Goal: Information Seeking & Learning: Find specific fact

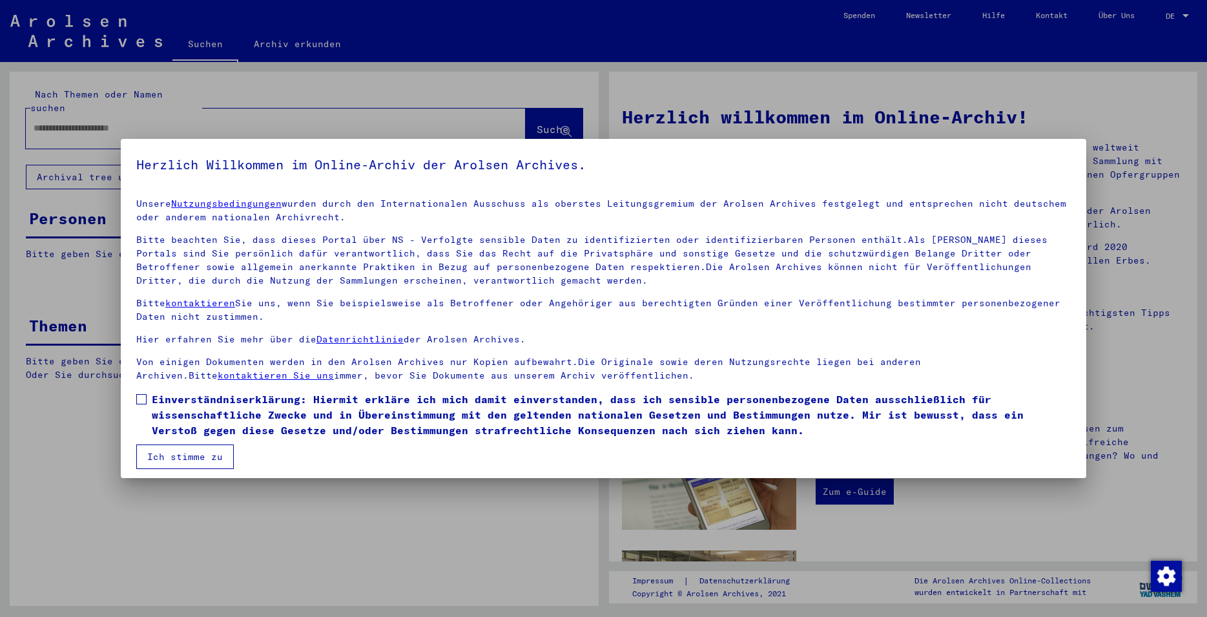
click at [140, 399] on span at bounding box center [141, 399] width 10 height 10
click at [163, 468] on button "Ich stimme zu" at bounding box center [185, 456] width 98 height 25
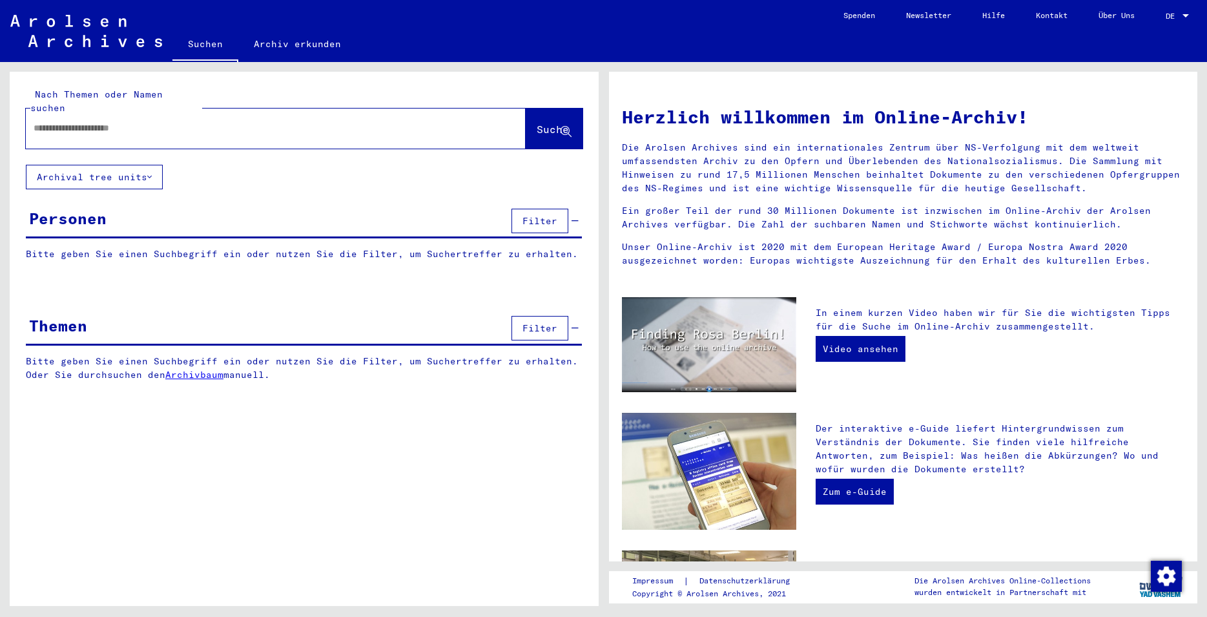
click at [87, 121] on input "text" at bounding box center [260, 128] width 453 height 14
click at [135, 122] on div at bounding box center [256, 128] width 461 height 29
click at [132, 121] on input "text" at bounding box center [260, 128] width 453 height 14
type input "**********"
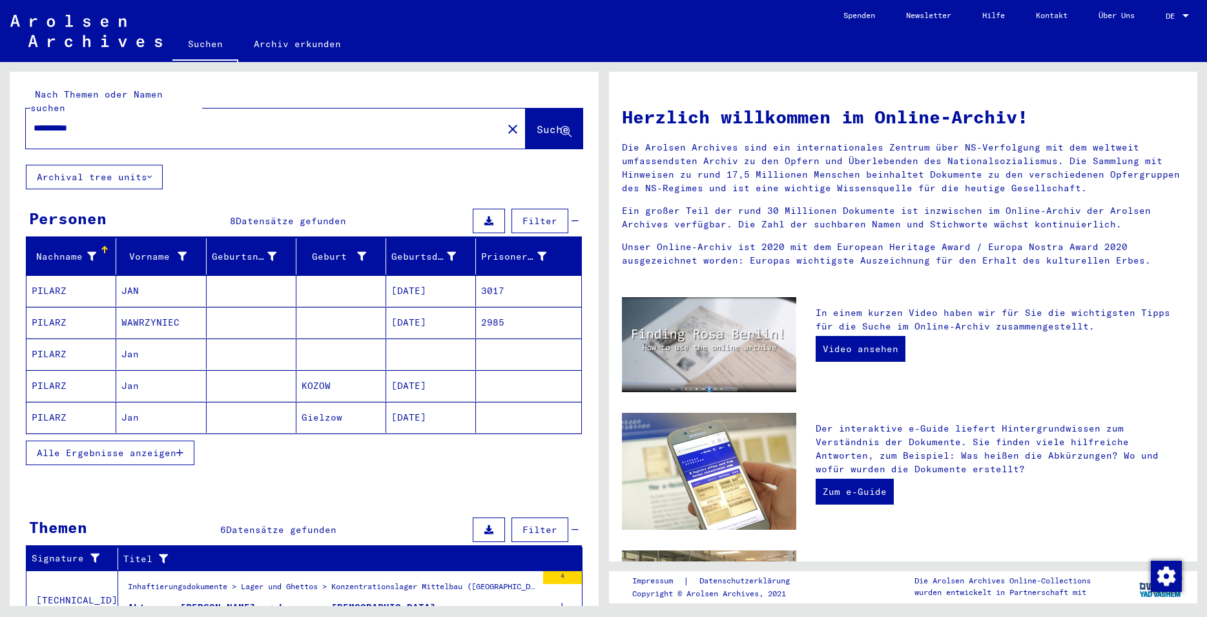
click at [231, 342] on mat-cell at bounding box center [252, 353] width 90 height 31
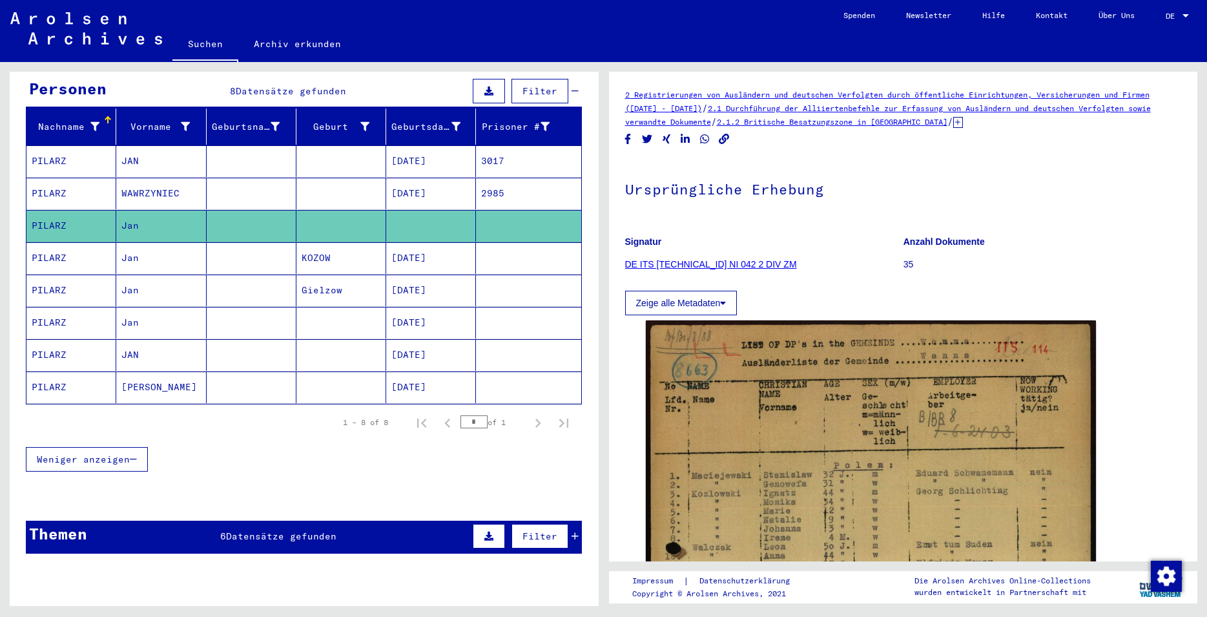
scroll to position [139, 0]
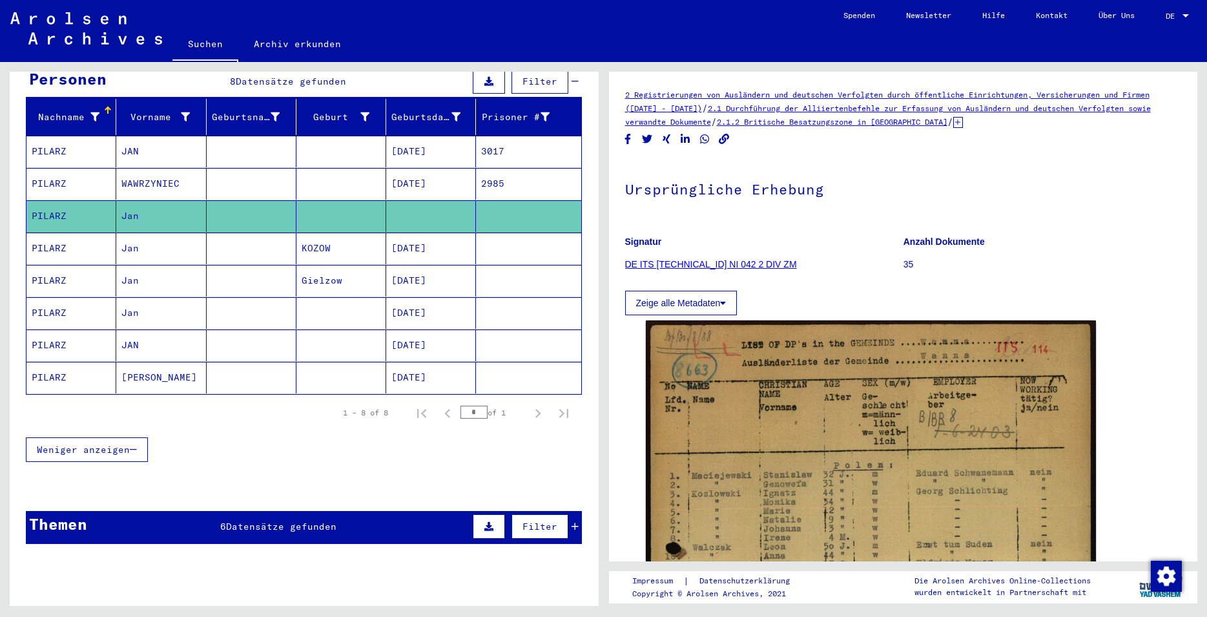
click at [270, 524] on div "Themen 6 Datensätze gefunden Filter" at bounding box center [304, 527] width 556 height 33
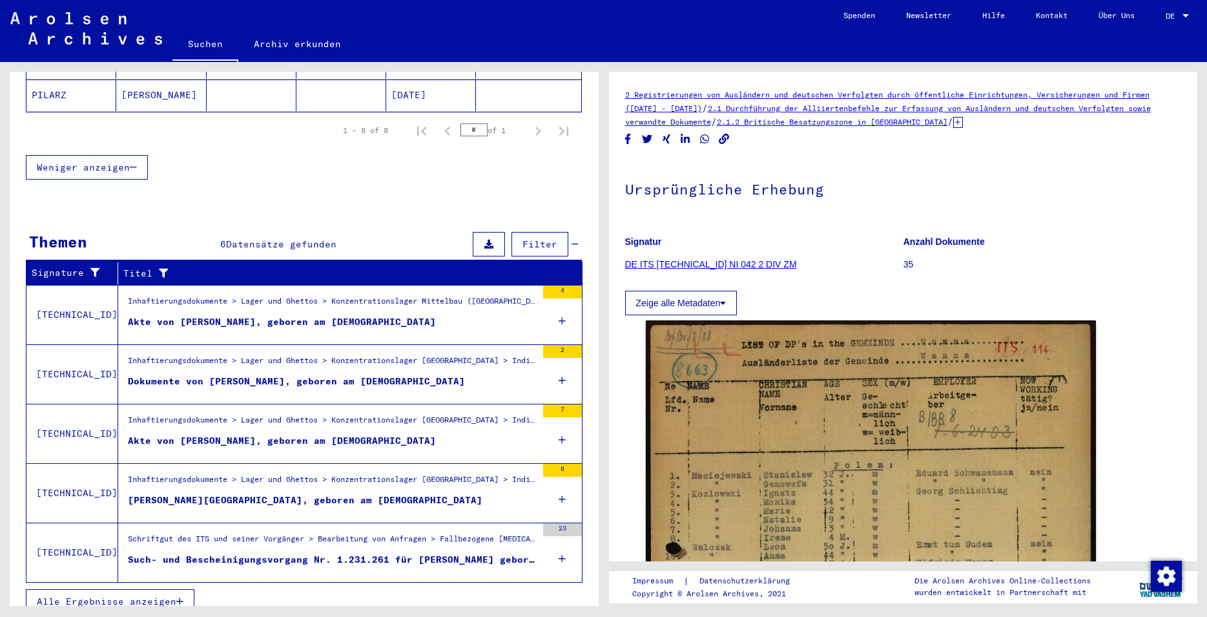
scroll to position [423, 0]
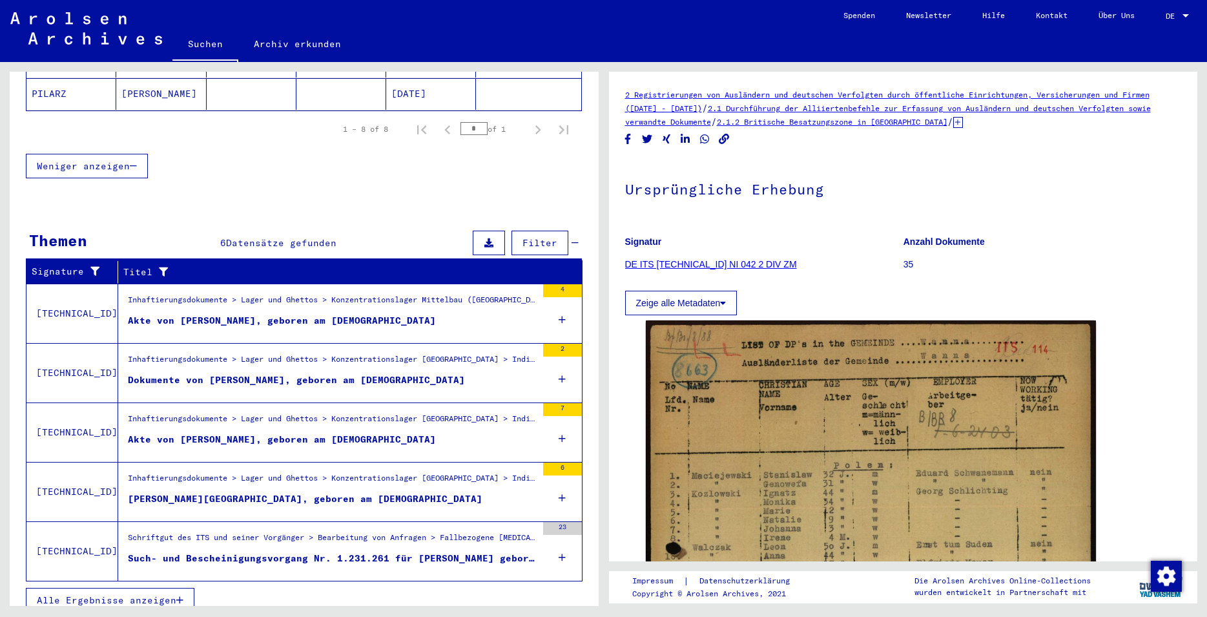
click at [323, 537] on figure "Schriftgut des ITS und seiner Vorgänger > Bearbeitung von Anfragen > Fallbezoge…" at bounding box center [332, 540] width 409 height 19
